Goal: Information Seeking & Learning: Learn about a topic

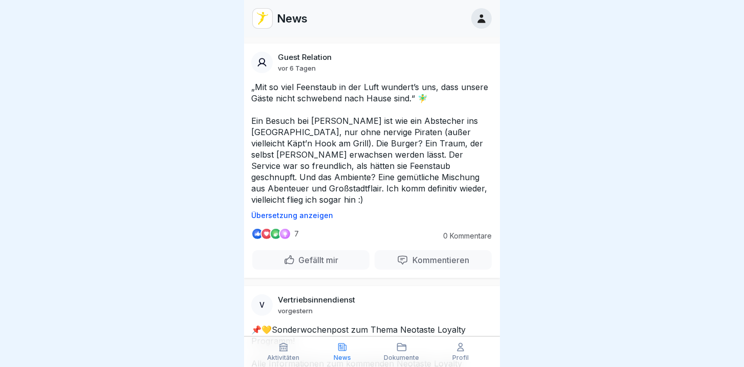
scroll to position [1111, 0]
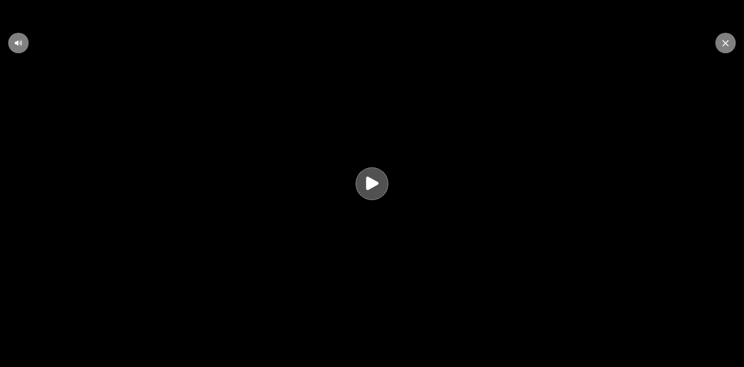
click at [370, 190] on icon at bounding box center [372, 182] width 12 height 13
click at [721, 46] on div at bounding box center [725, 43] width 20 height 20
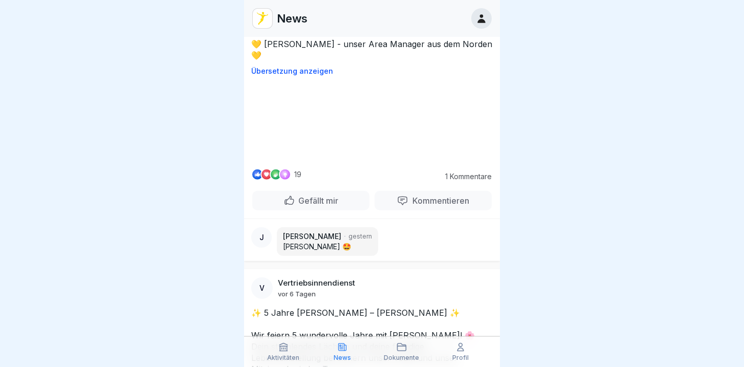
scroll to position [1929, 0]
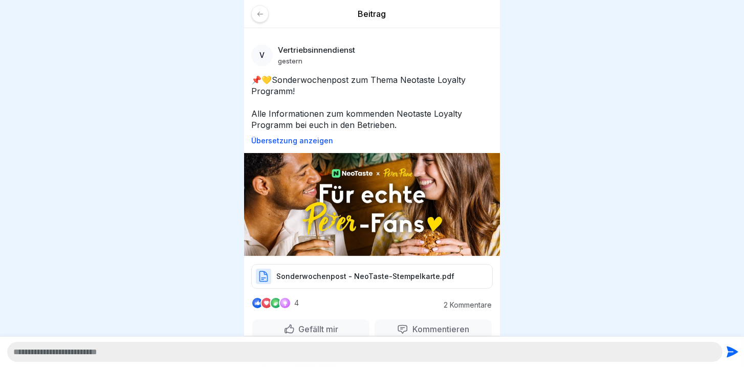
click at [261, 15] on icon at bounding box center [260, 14] width 8 height 8
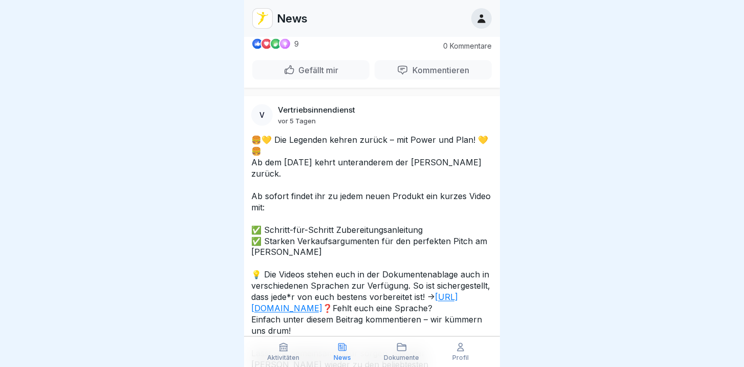
scroll to position [3595, 0]
